Goal: Use online tool/utility: Utilize a website feature to perform a specific function

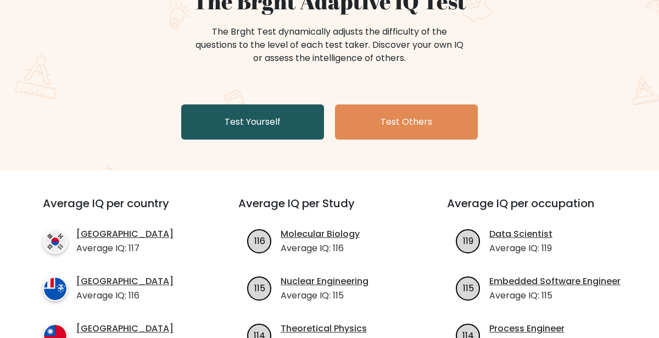
scroll to position [132, 0]
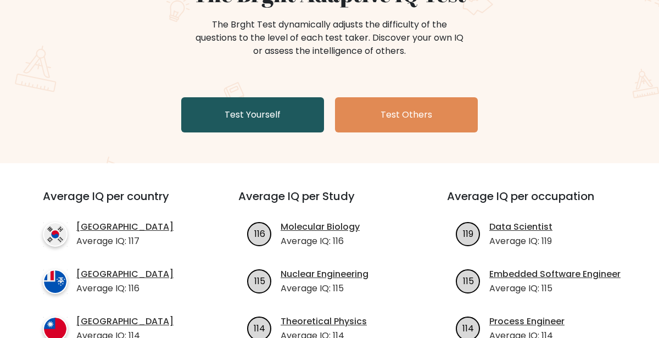
click at [238, 109] on link "Test Yourself" at bounding box center [252, 114] width 143 height 35
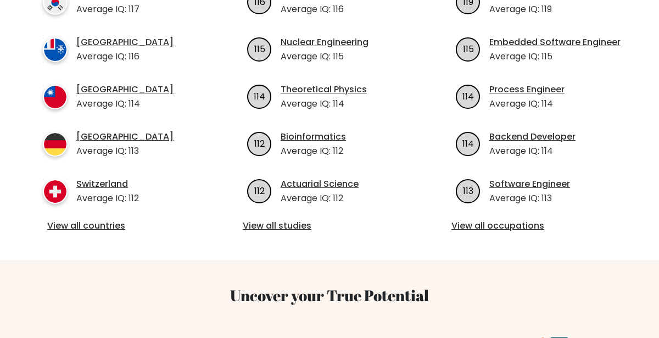
scroll to position [381, 0]
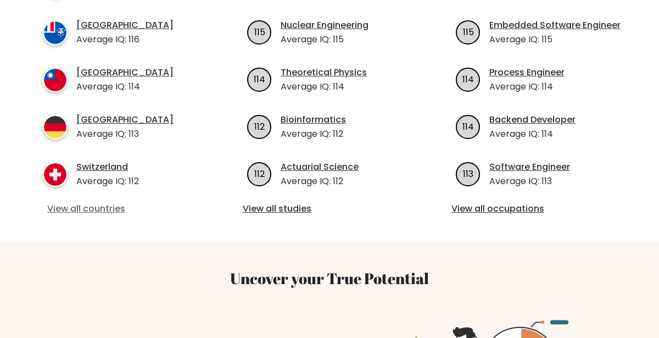
click at [104, 214] on link "View all countries" at bounding box center [120, 208] width 147 height 13
click at [112, 207] on link "View all countries" at bounding box center [120, 208] width 147 height 13
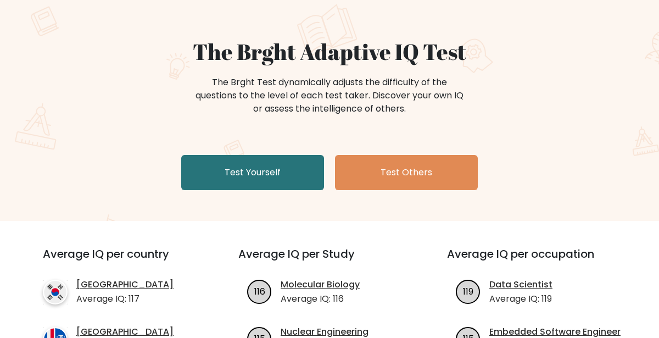
scroll to position [0, 0]
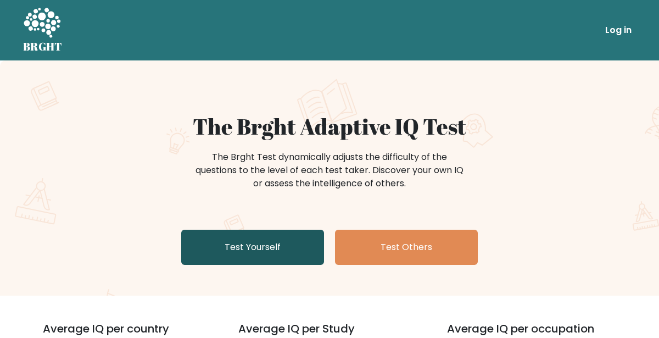
click at [253, 241] on link "Test Yourself" at bounding box center [252, 247] width 143 height 35
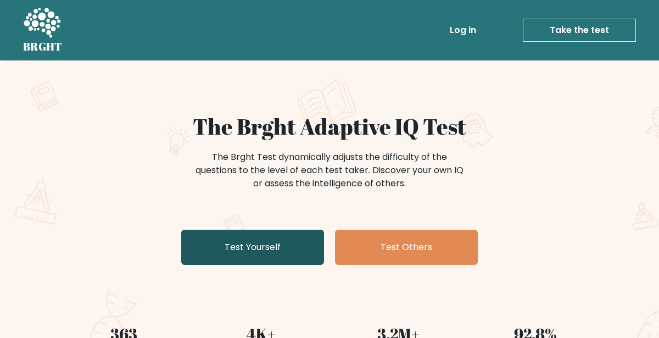
scroll to position [55, 0]
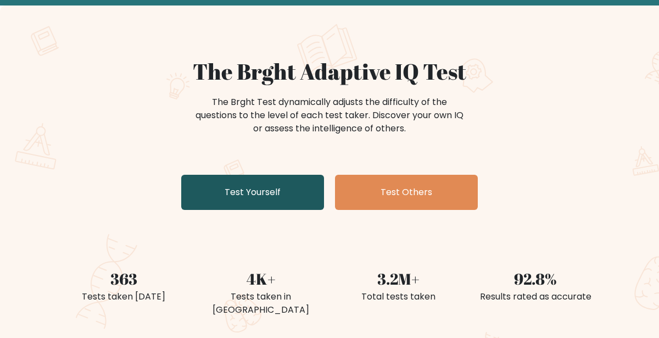
click at [256, 181] on link "Test Yourself" at bounding box center [252, 192] width 143 height 35
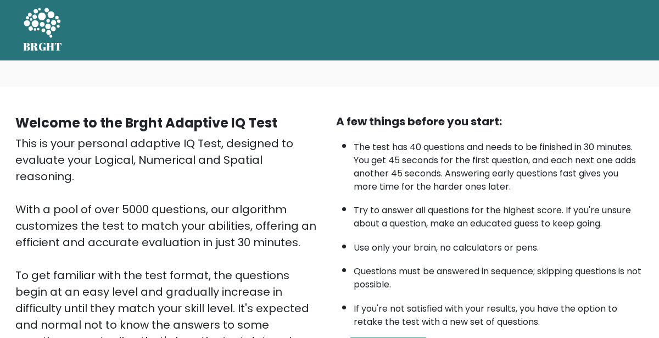
scroll to position [165, 0]
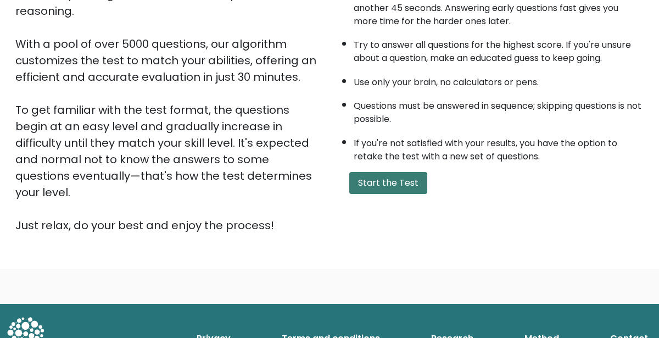
click at [371, 178] on button "Start the Test" at bounding box center [388, 183] width 78 height 22
click at [411, 183] on button "Start the Test" at bounding box center [388, 183] width 78 height 22
click at [391, 180] on button "Start the Test" at bounding box center [388, 183] width 78 height 22
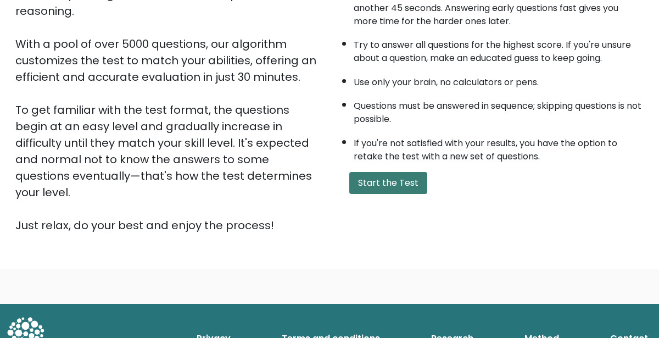
click at [391, 180] on button "Start the Test" at bounding box center [388, 183] width 78 height 22
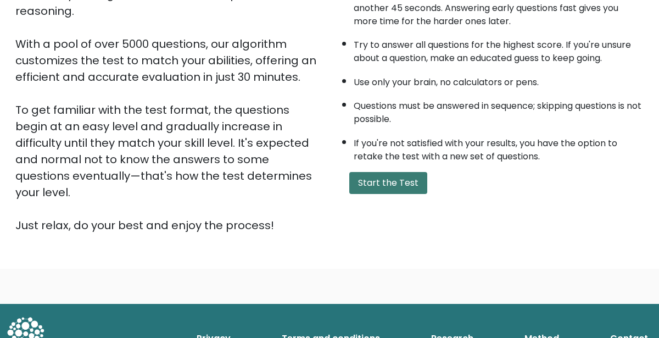
click at [391, 180] on button "Start the Test" at bounding box center [388, 183] width 78 height 22
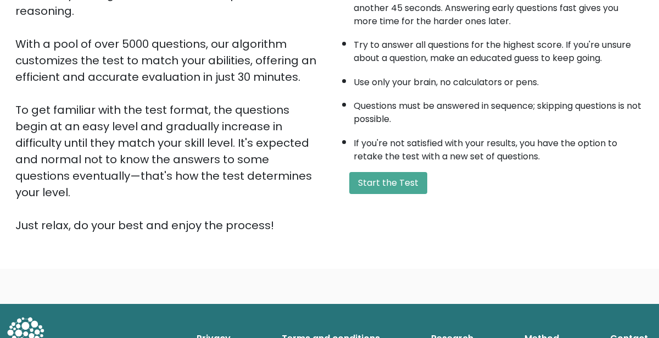
scroll to position [0, 0]
